Goal: Task Accomplishment & Management: Use online tool/utility

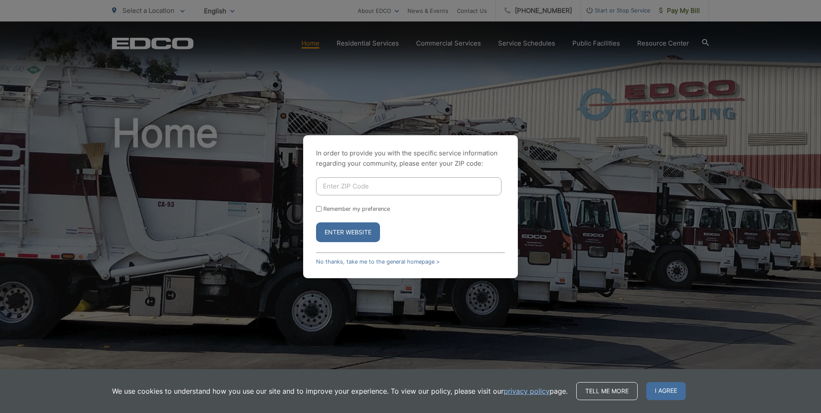
click at [395, 186] on input "Enter ZIP Code" at bounding box center [408, 186] width 185 height 18
type input "92101"
click at [361, 228] on button "Enter Website" at bounding box center [348, 232] width 64 height 20
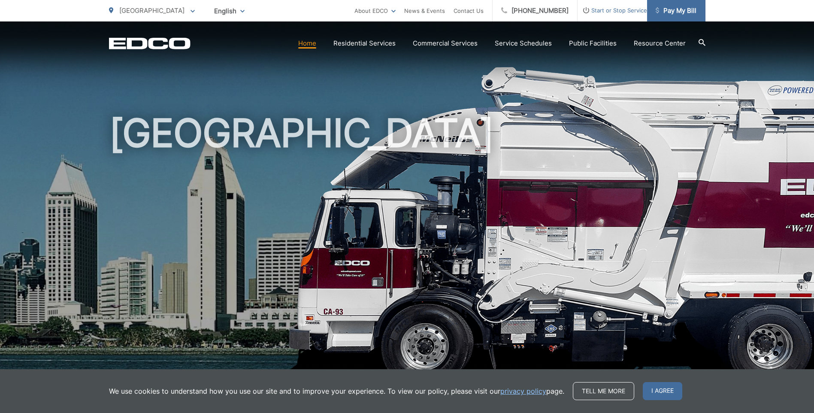
click at [665, 9] on span "Pay My Bill" at bounding box center [676, 11] width 41 height 10
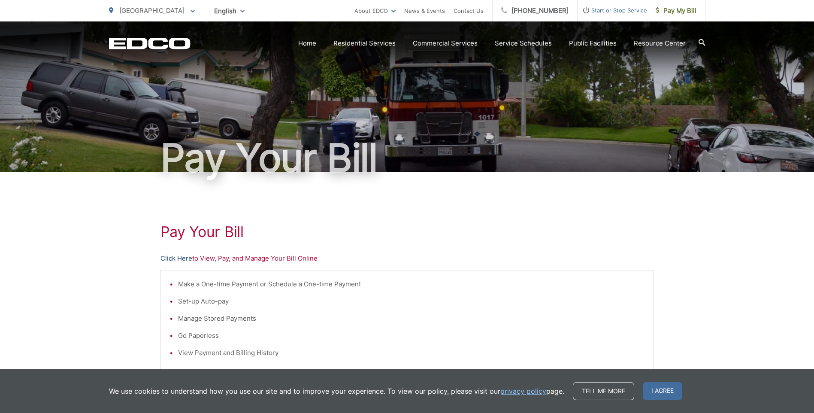
click at [179, 260] on link "Click Here" at bounding box center [177, 258] width 32 height 10
